Goal: Task Accomplishment & Management: Manage account settings

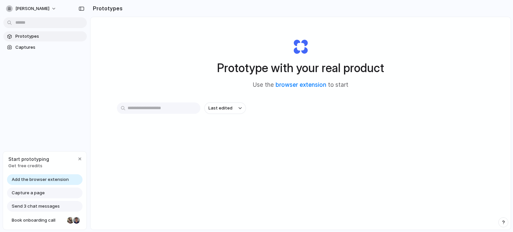
click at [257, 116] on div at bounding box center [257, 116] width 0 height 0
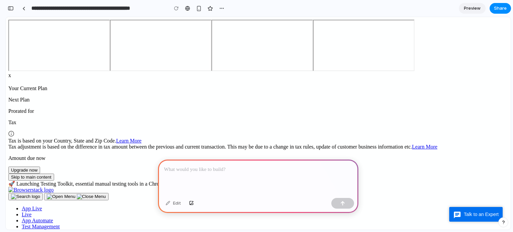
click at [24, 9] on div at bounding box center [23, 9] width 3 height 4
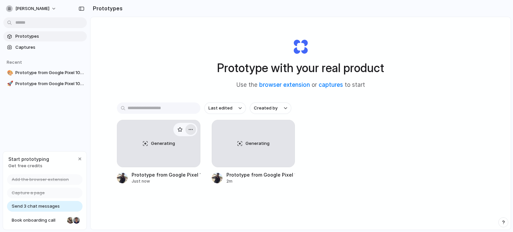
click at [191, 129] on div "button" at bounding box center [190, 129] width 5 height 5
click at [170, 174] on li "Delete" at bounding box center [169, 176] width 47 height 11
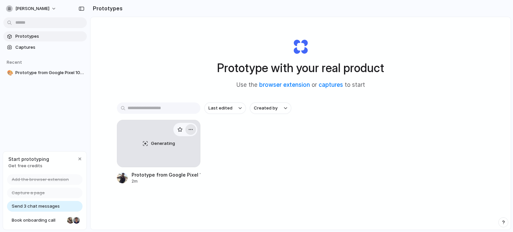
click at [190, 130] on div "button" at bounding box center [190, 129] width 5 height 5
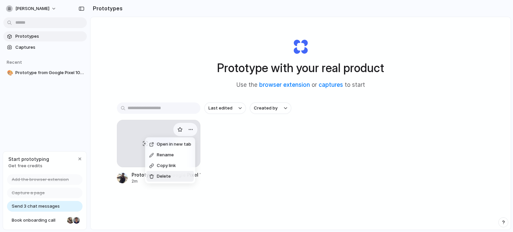
click at [176, 174] on li "Delete" at bounding box center [169, 176] width 47 height 11
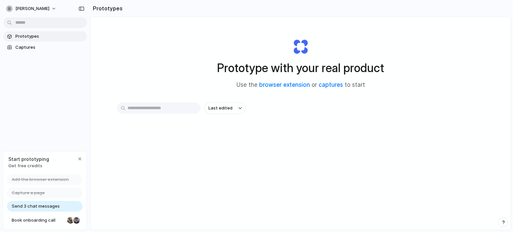
click at [166, 109] on input "text" at bounding box center [159, 108] width 84 height 11
click at [215, 109] on span "Last edited" at bounding box center [221, 108] width 24 height 7
click at [19, 45] on span "Captures" at bounding box center [49, 47] width 69 height 7
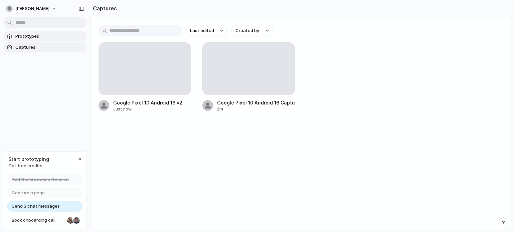
click at [36, 38] on span "Prototypes" at bounding box center [49, 36] width 69 height 7
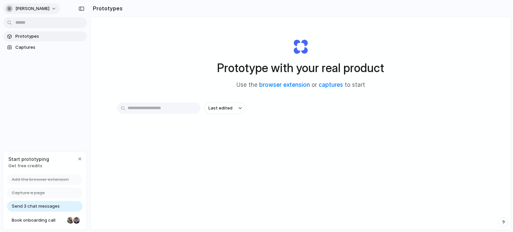
click at [53, 7] on button "[PERSON_NAME]" at bounding box center [31, 8] width 56 height 11
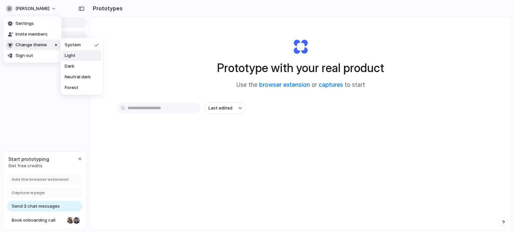
click at [80, 56] on li "Light" at bounding box center [81, 55] width 39 height 11
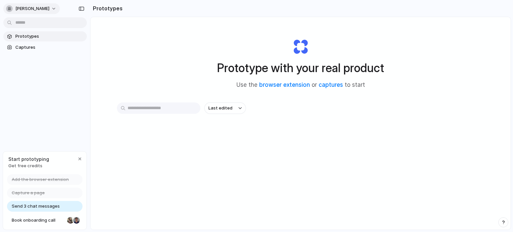
click at [48, 10] on span "[PERSON_NAME]" at bounding box center [32, 8] width 34 height 7
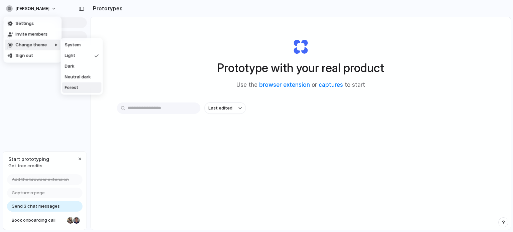
click at [78, 86] on li "Forest" at bounding box center [81, 88] width 39 height 11
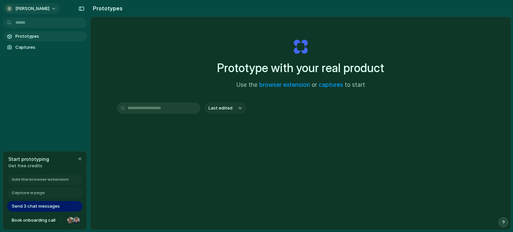
click at [52, 7] on button "[PERSON_NAME]" at bounding box center [31, 8] width 56 height 11
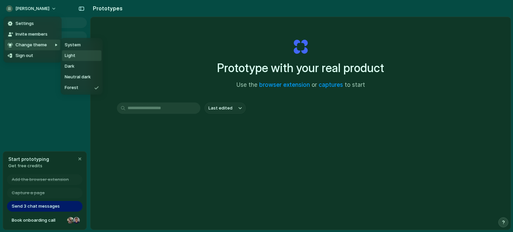
click at [75, 54] on span "Light" at bounding box center [70, 55] width 11 height 7
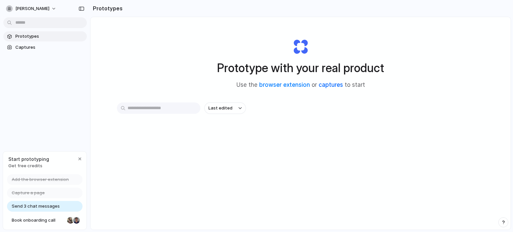
click at [330, 86] on link "captures" at bounding box center [331, 85] width 24 height 7
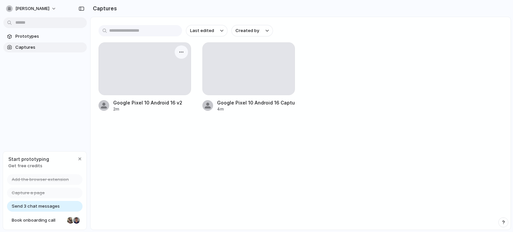
click at [154, 89] on div at bounding box center [145, 69] width 92 height 52
click at [33, 205] on span "Send 3 chat messages" at bounding box center [36, 206] width 48 height 7
click at [79, 159] on div "button" at bounding box center [79, 158] width 5 height 5
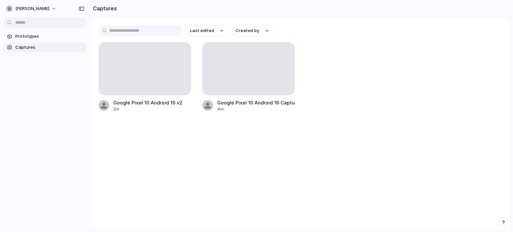
click at [144, 31] on input "text" at bounding box center [141, 30] width 84 height 11
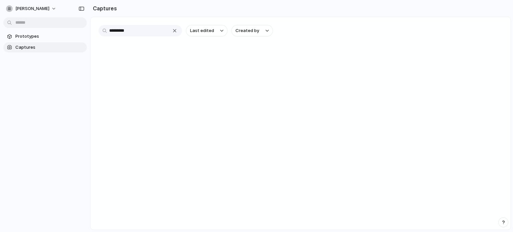
click at [141, 33] on input "*********" at bounding box center [141, 30] width 84 height 11
type input "*"
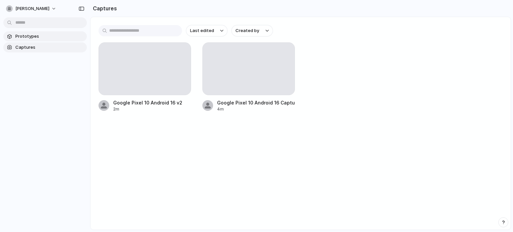
click at [41, 33] on span "Prototypes" at bounding box center [49, 36] width 69 height 7
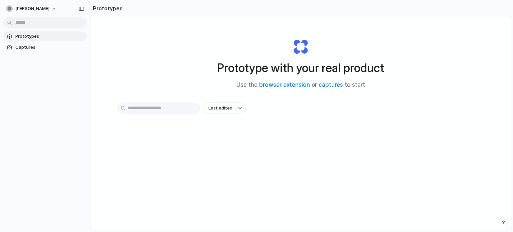
click at [257, 116] on div at bounding box center [257, 116] width 0 height 0
click at [28, 10] on span "[PERSON_NAME]" at bounding box center [32, 8] width 34 height 7
click at [23, 22] on span "Settings" at bounding box center [24, 23] width 18 height 7
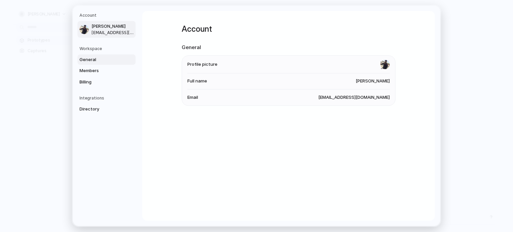
click at [92, 61] on span "General" at bounding box center [101, 59] width 43 height 7
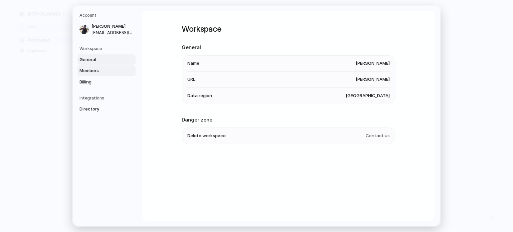
click at [93, 68] on span "Members" at bounding box center [101, 70] width 43 height 7
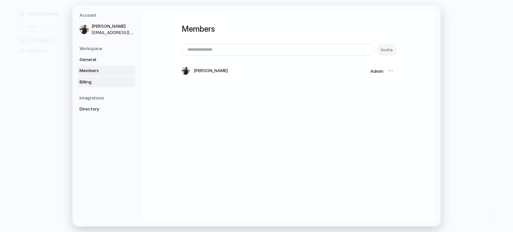
click at [91, 83] on span "Billing" at bounding box center [101, 82] width 43 height 7
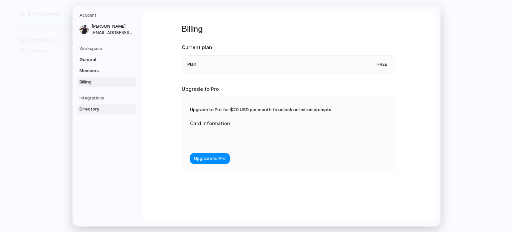
click at [92, 110] on span "Directory" at bounding box center [101, 109] width 43 height 7
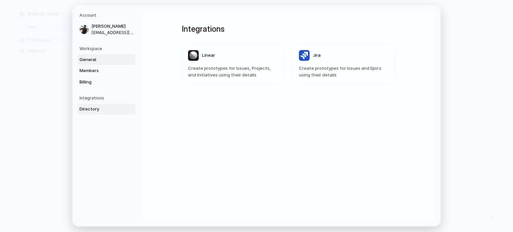
click at [106, 58] on span "General" at bounding box center [101, 59] width 43 height 7
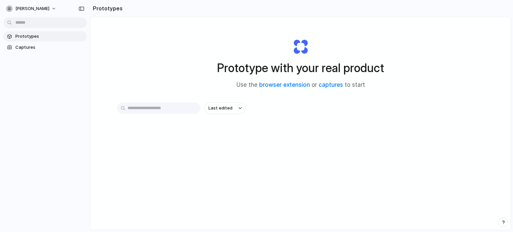
click at [53, 38] on span "Prototypes" at bounding box center [49, 36] width 69 height 7
click at [325, 32] on div "Prototype with your real product Use the browser extension or captures to start" at bounding box center [300, 61] width 267 height 72
